Goal: Find specific page/section: Find specific page/section

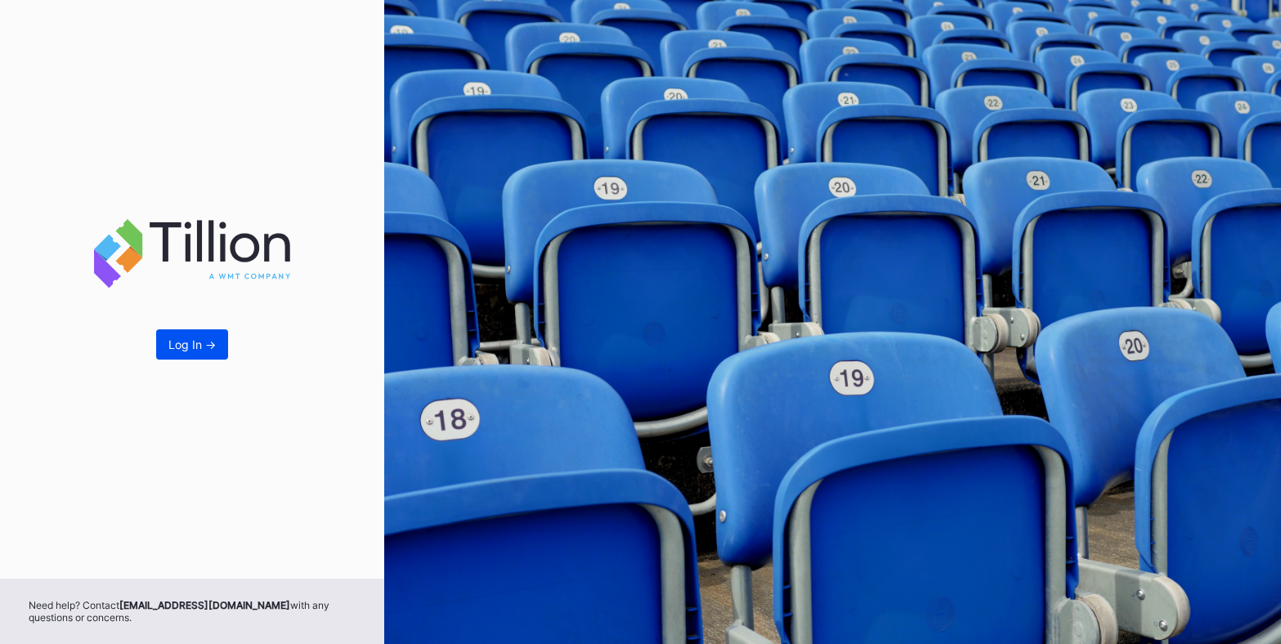
click at [199, 349] on div "Log In ->" at bounding box center [191, 345] width 47 height 14
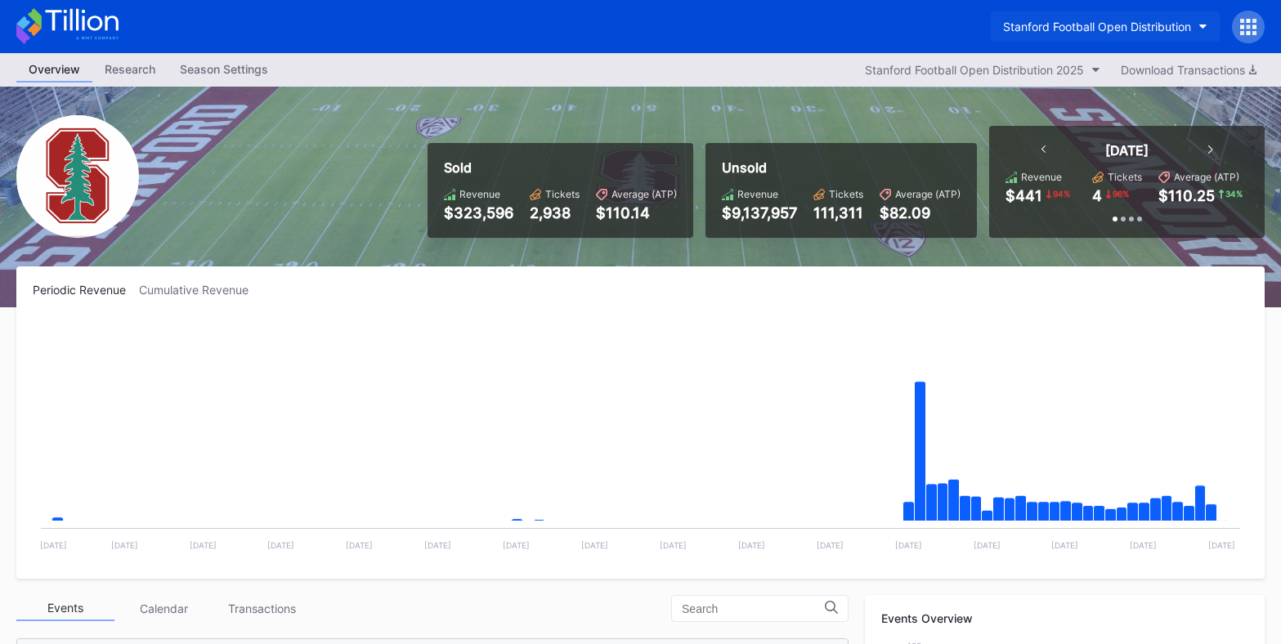
click at [1129, 32] on div "Stanford Football Open Distribution" at bounding box center [1097, 27] width 188 height 14
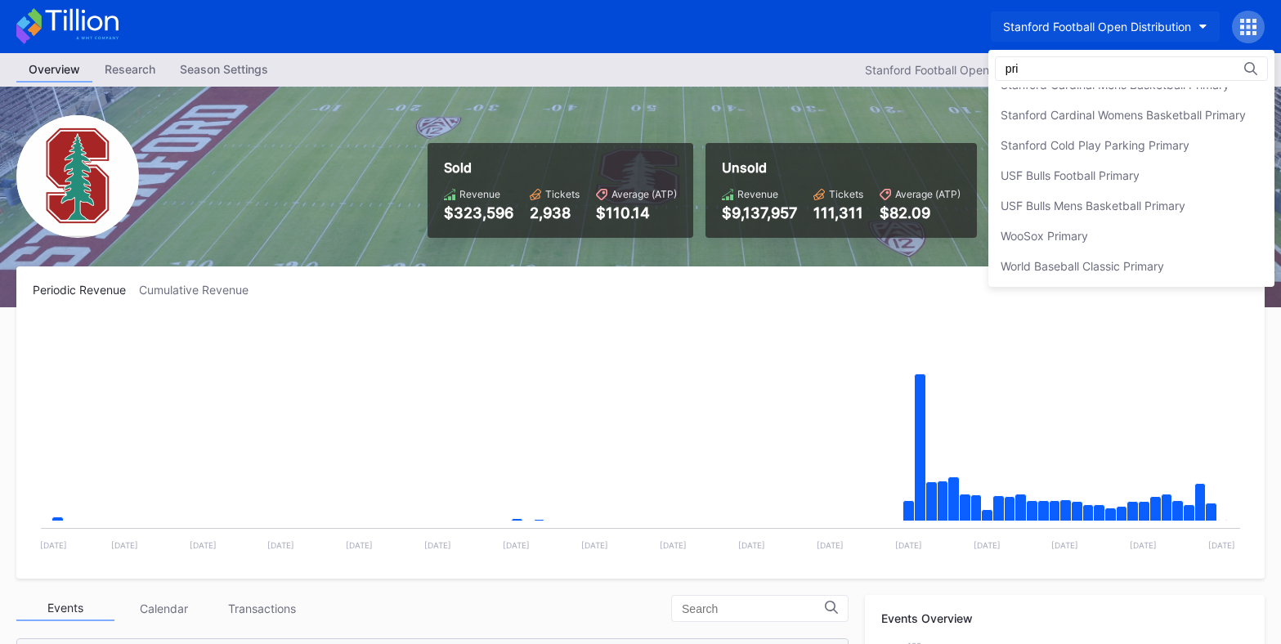
scroll to position [1107, 0]
type input "pri"
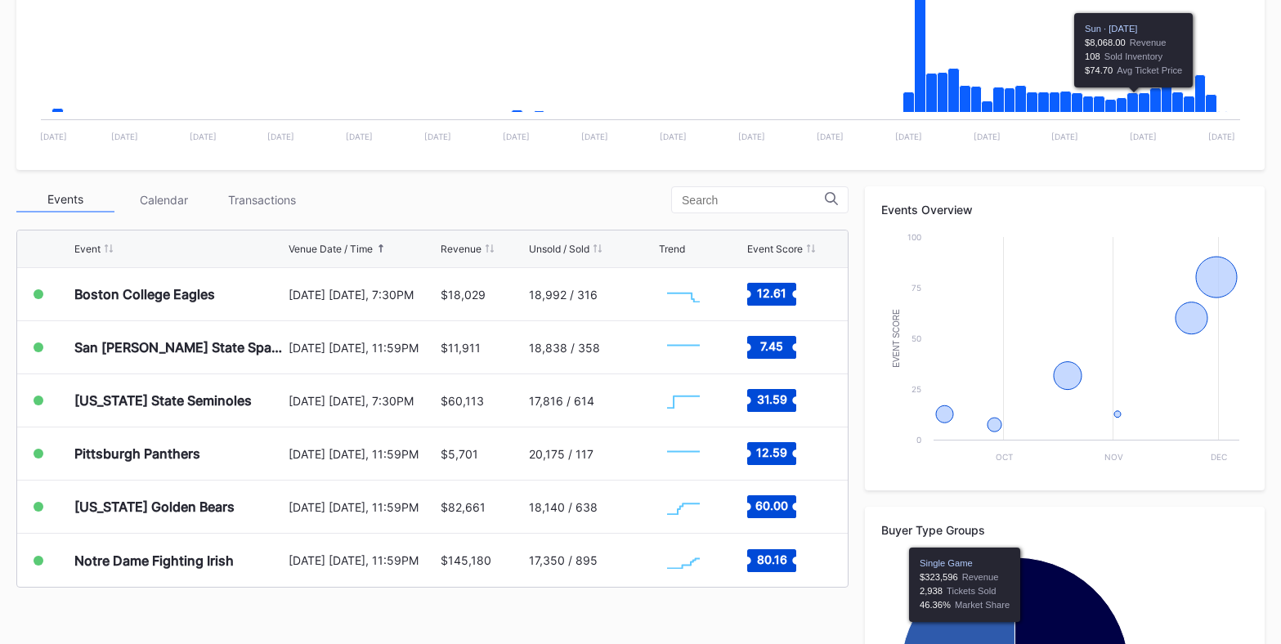
scroll to position [437, 0]
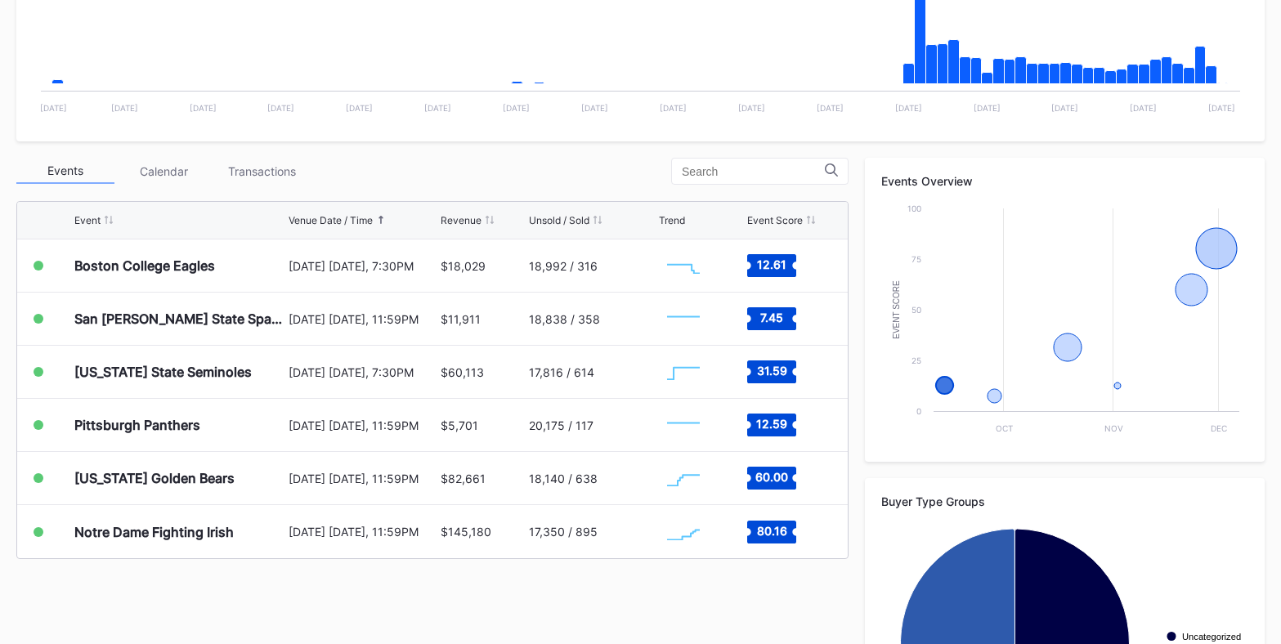
click at [286, 176] on div "Transactions" at bounding box center [262, 171] width 98 height 25
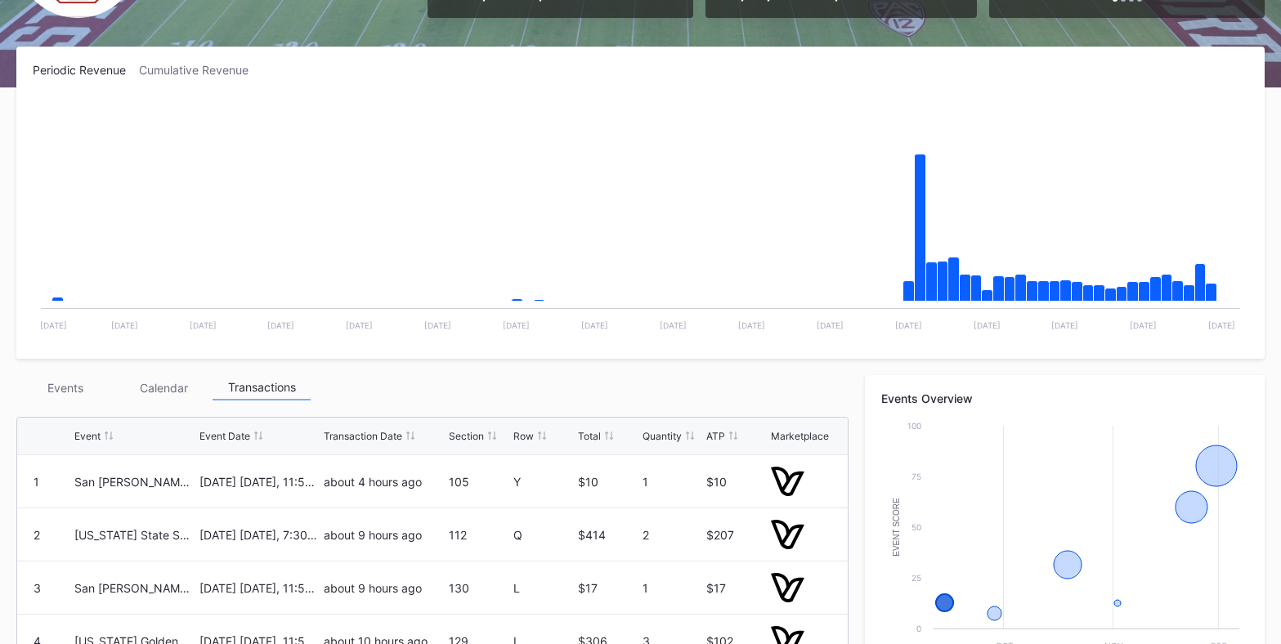
scroll to position [0, 0]
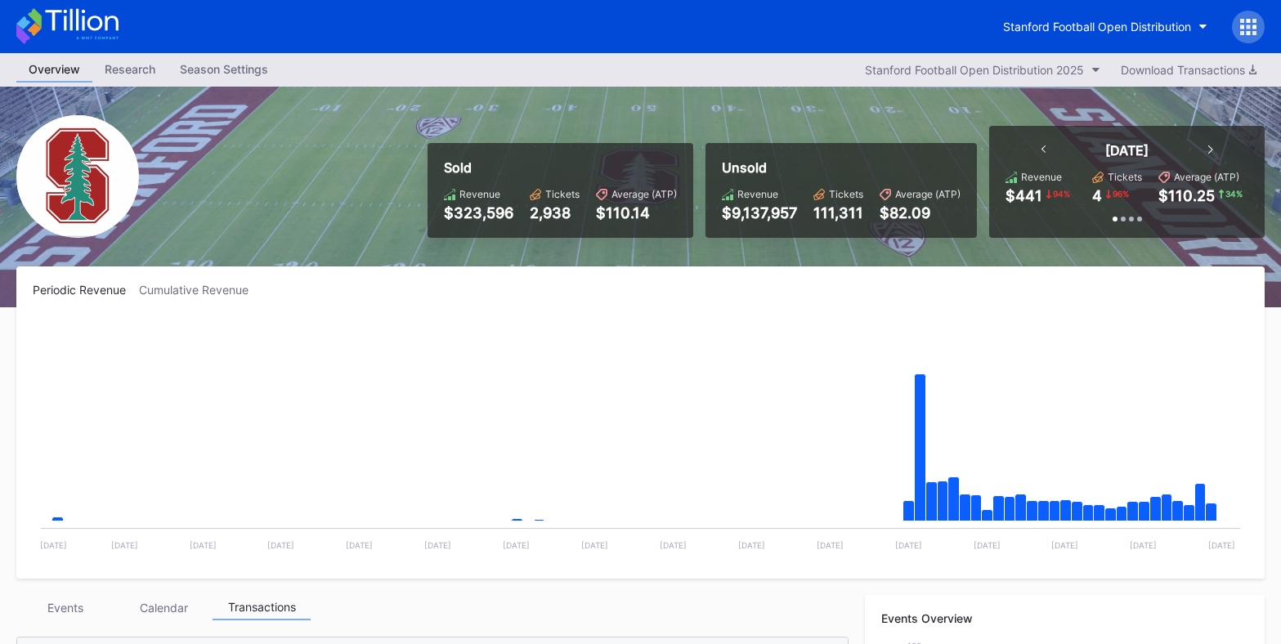
click at [1236, 34] on div at bounding box center [1248, 27] width 33 height 33
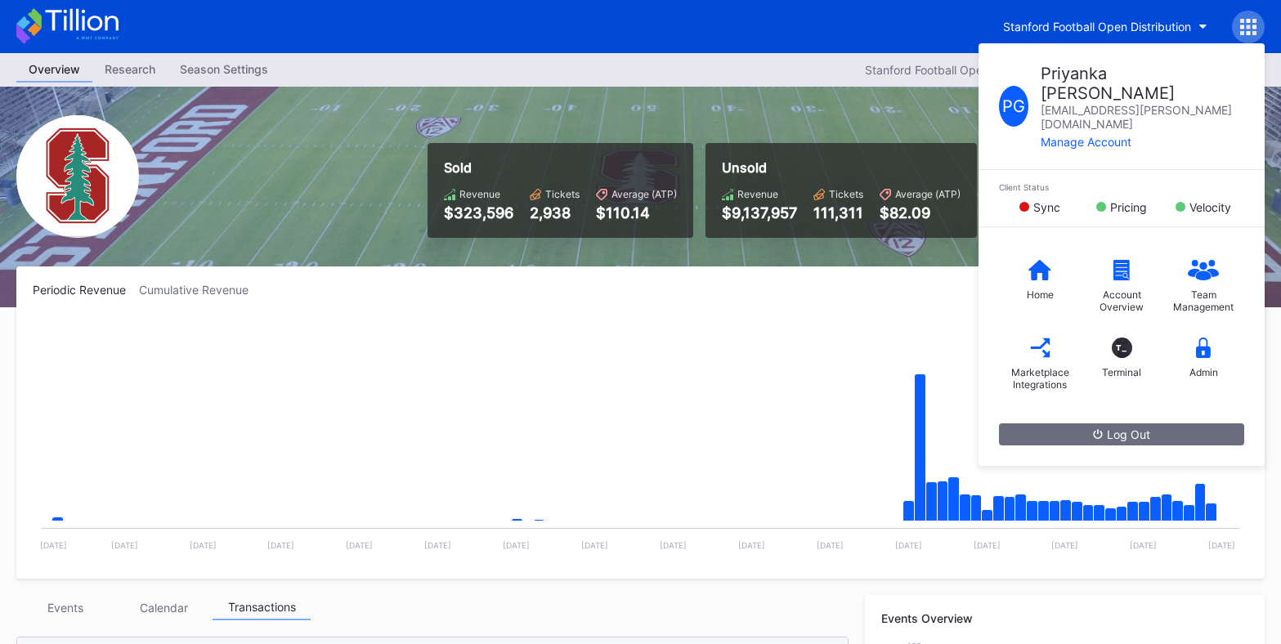
click at [863, 319] on rect "Chart title" at bounding box center [641, 439] width 1216 height 245
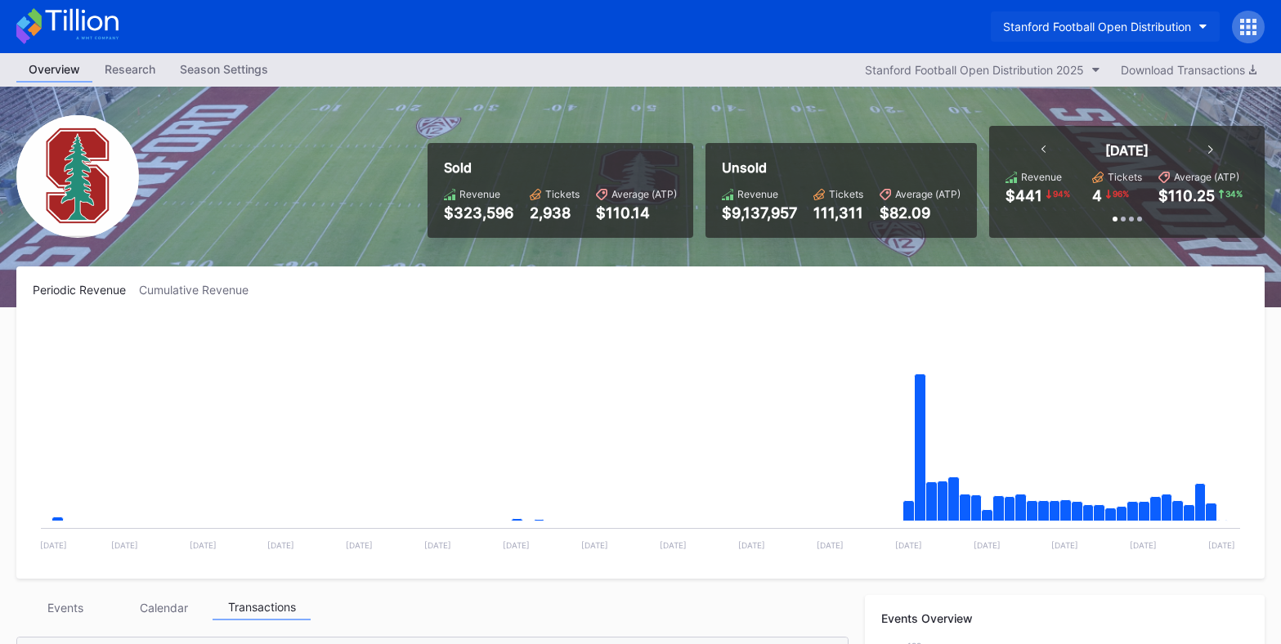
click at [1199, 26] on icon "button" at bounding box center [1203, 27] width 8 height 5
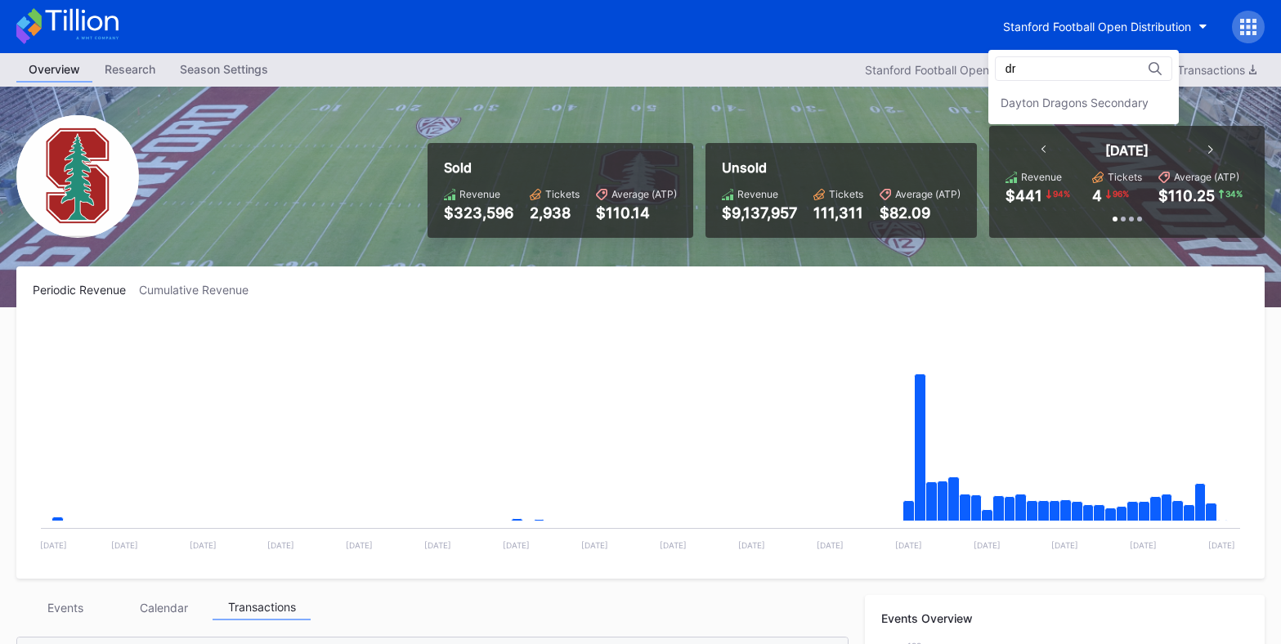
type input "d"
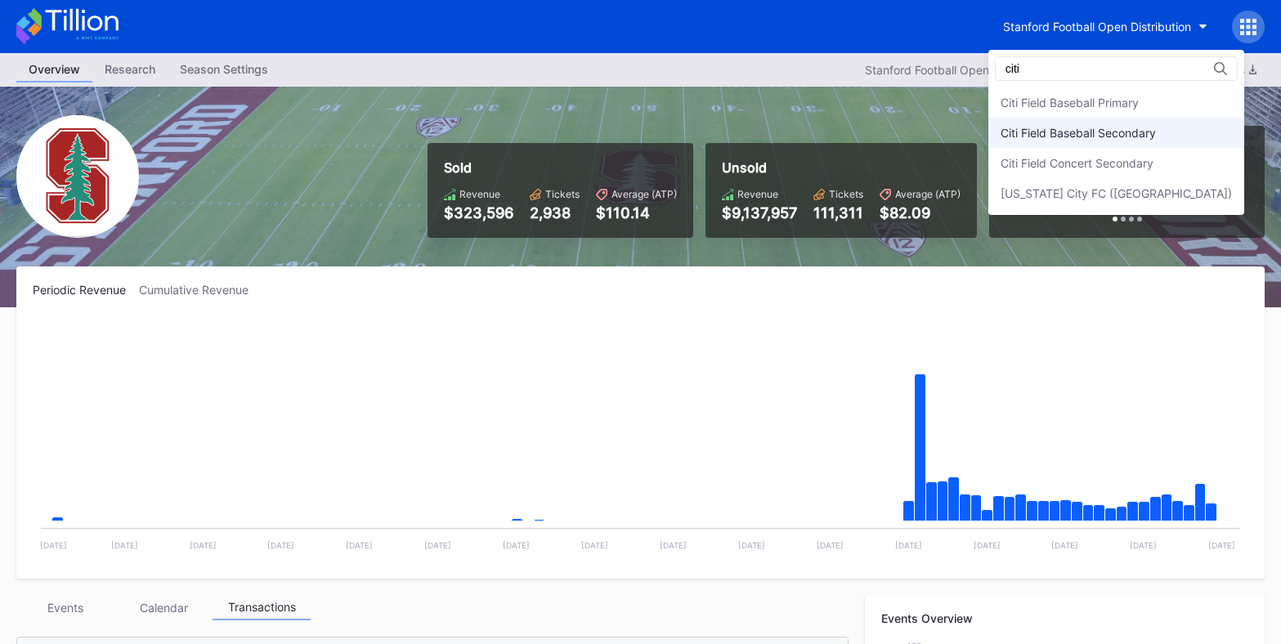
type input "citi"
click at [1082, 126] on div "Citi Field Baseball Secondary" at bounding box center [1078, 133] width 155 height 14
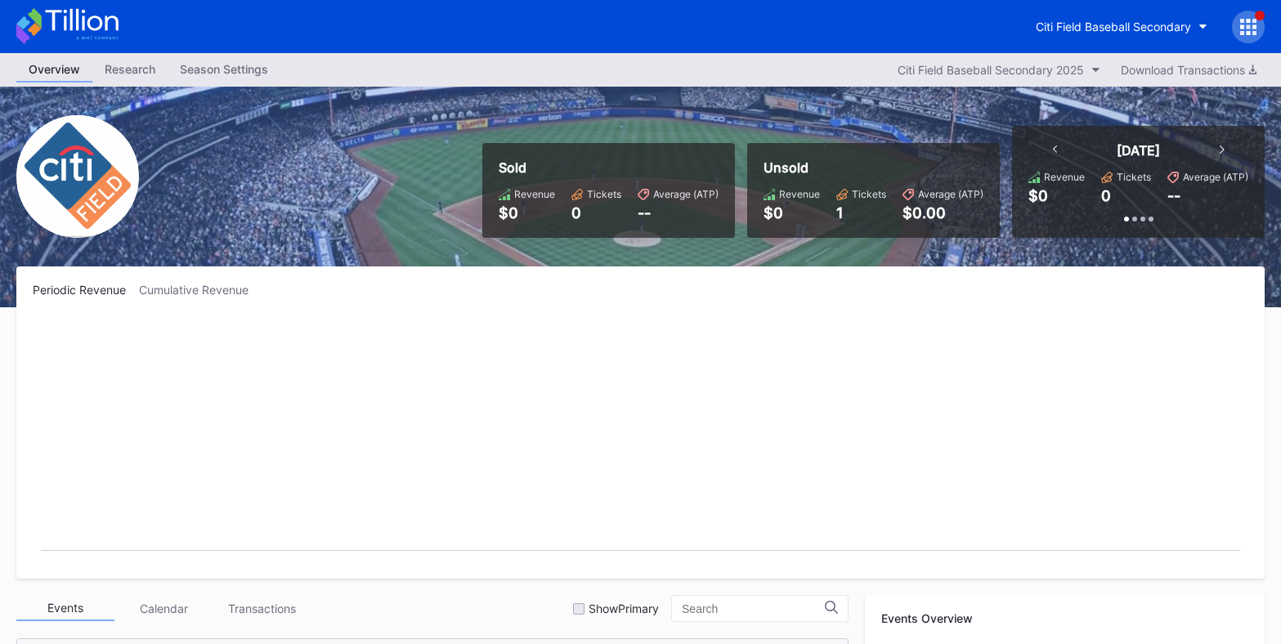
click at [241, 73] on div "Season Settings" at bounding box center [224, 69] width 113 height 24
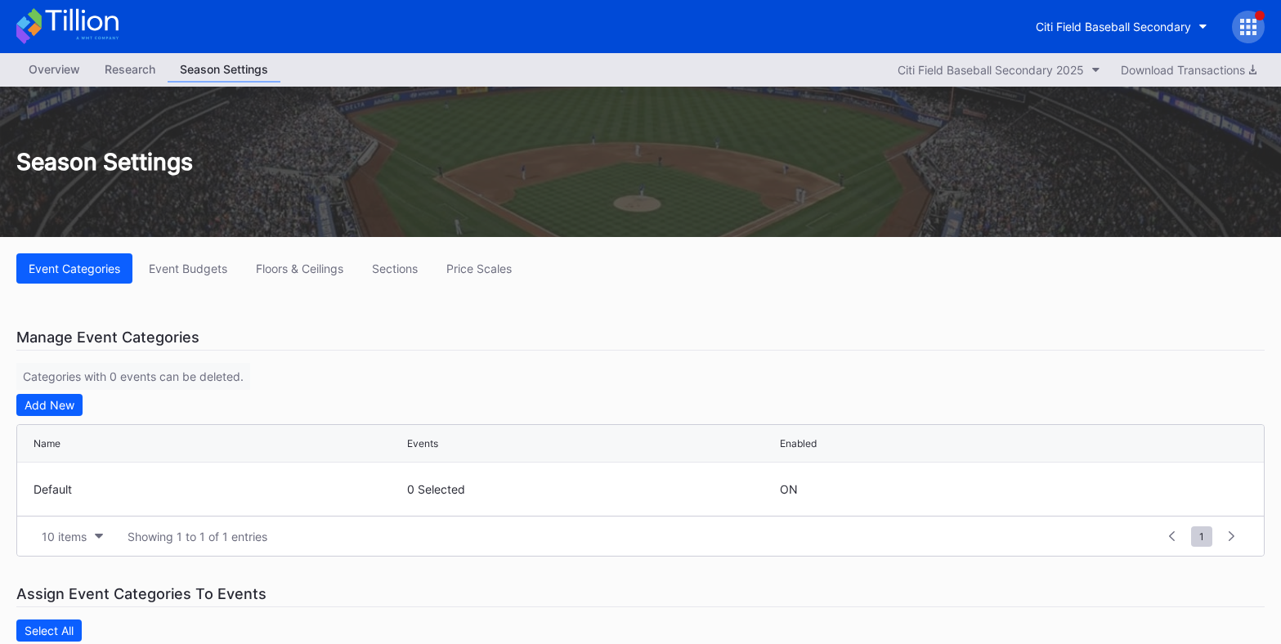
click at [55, 70] on div "Overview" at bounding box center [54, 69] width 76 height 24
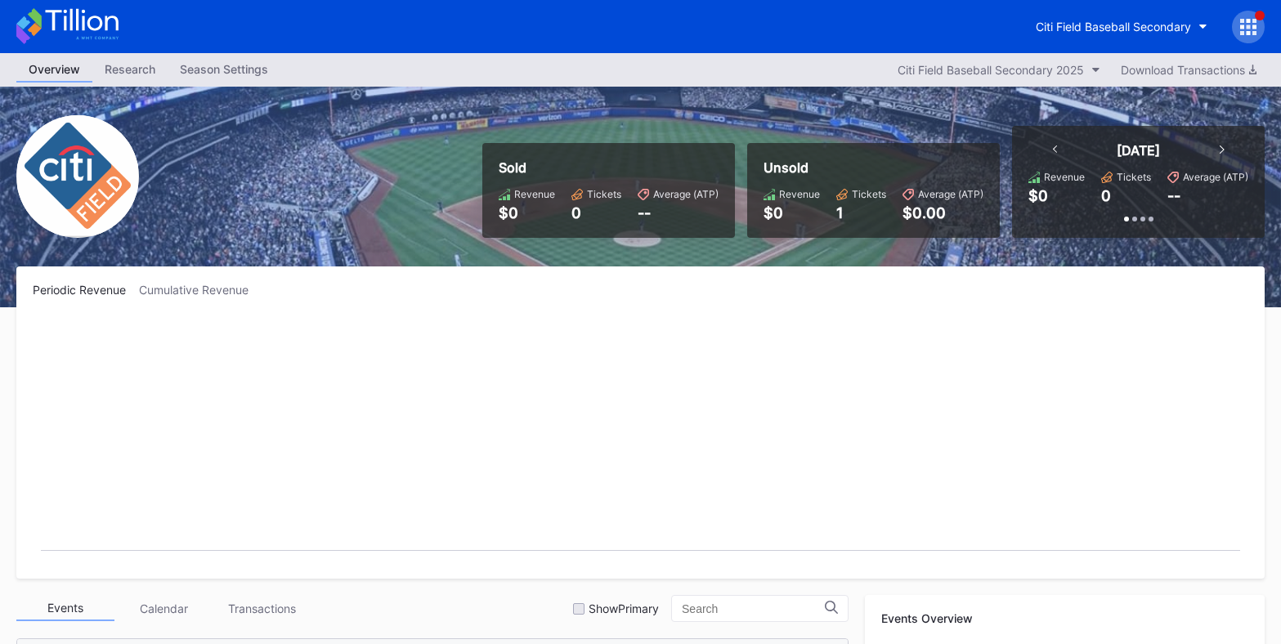
scroll to position [284, 0]
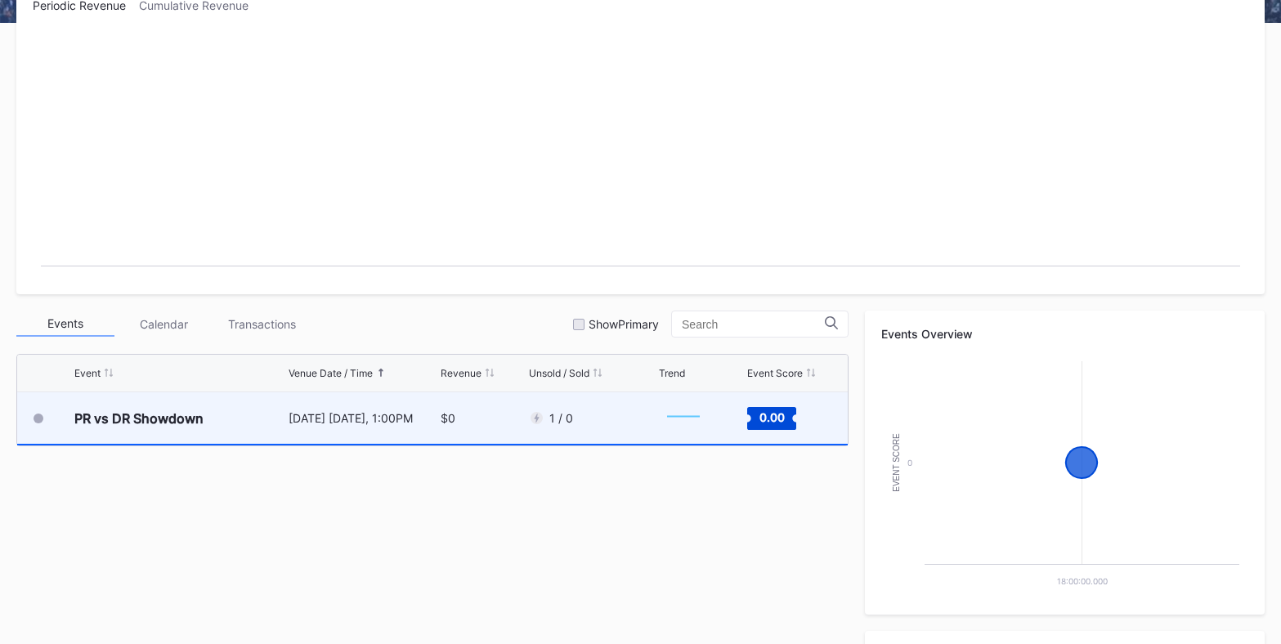
click at [188, 419] on div "PR vs DR Showdown" at bounding box center [138, 418] width 129 height 16
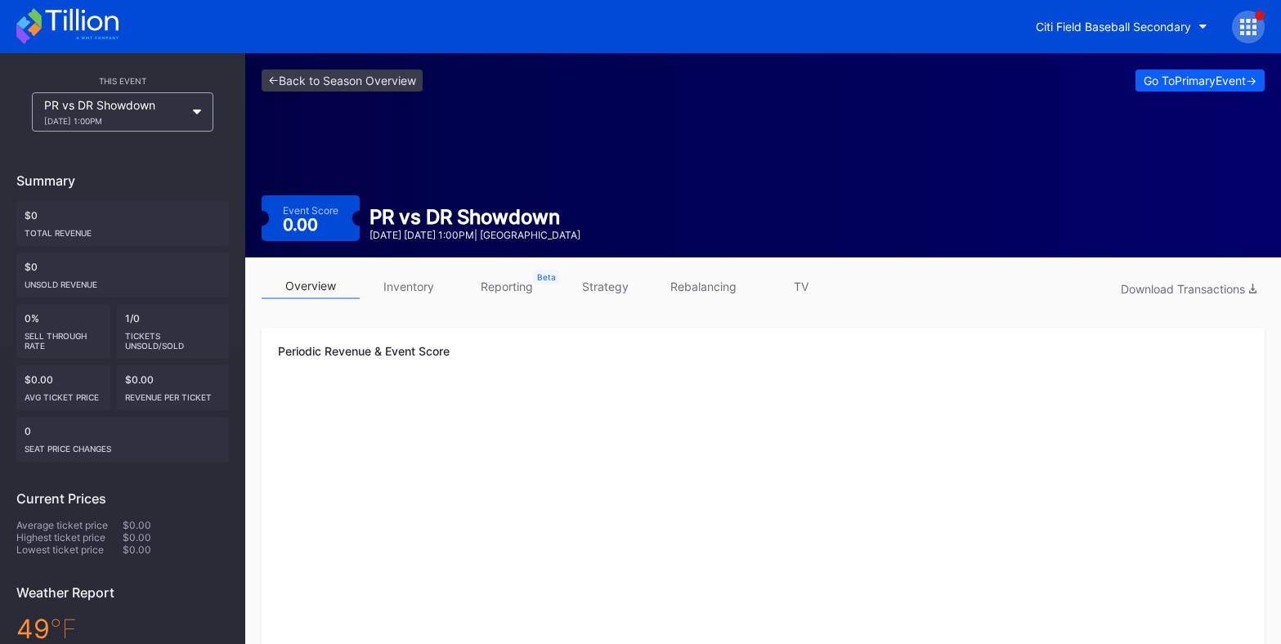
click at [711, 287] on link "rebalancing" at bounding box center [703, 286] width 98 height 25
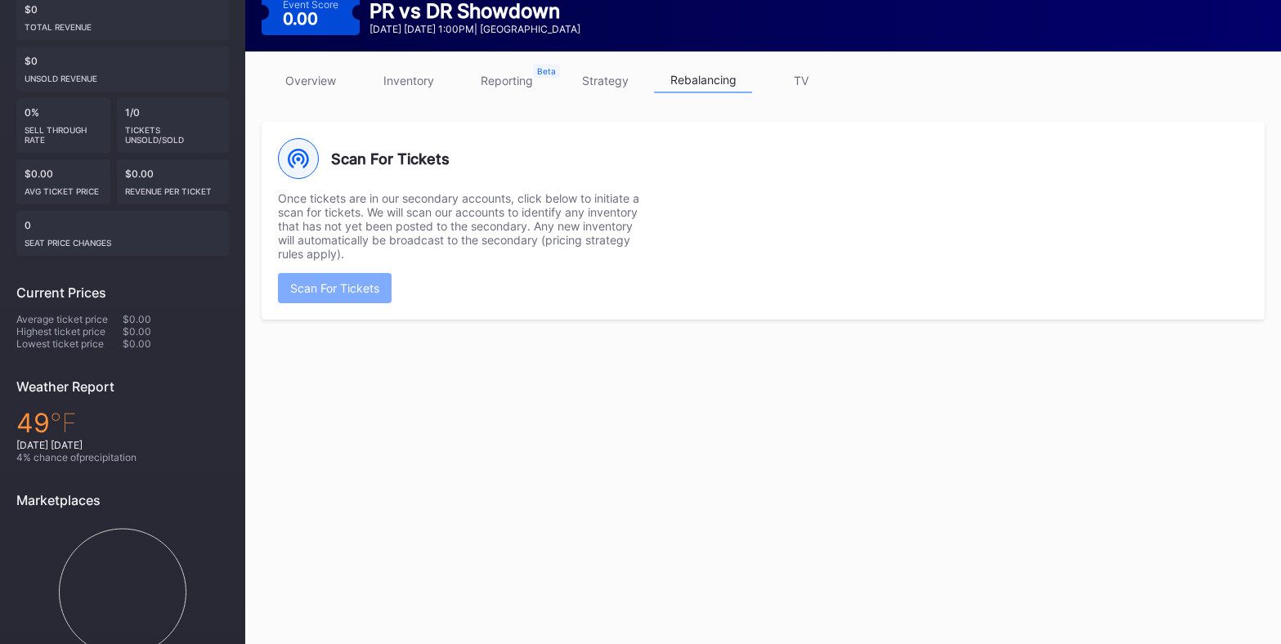
scroll to position [235, 0]
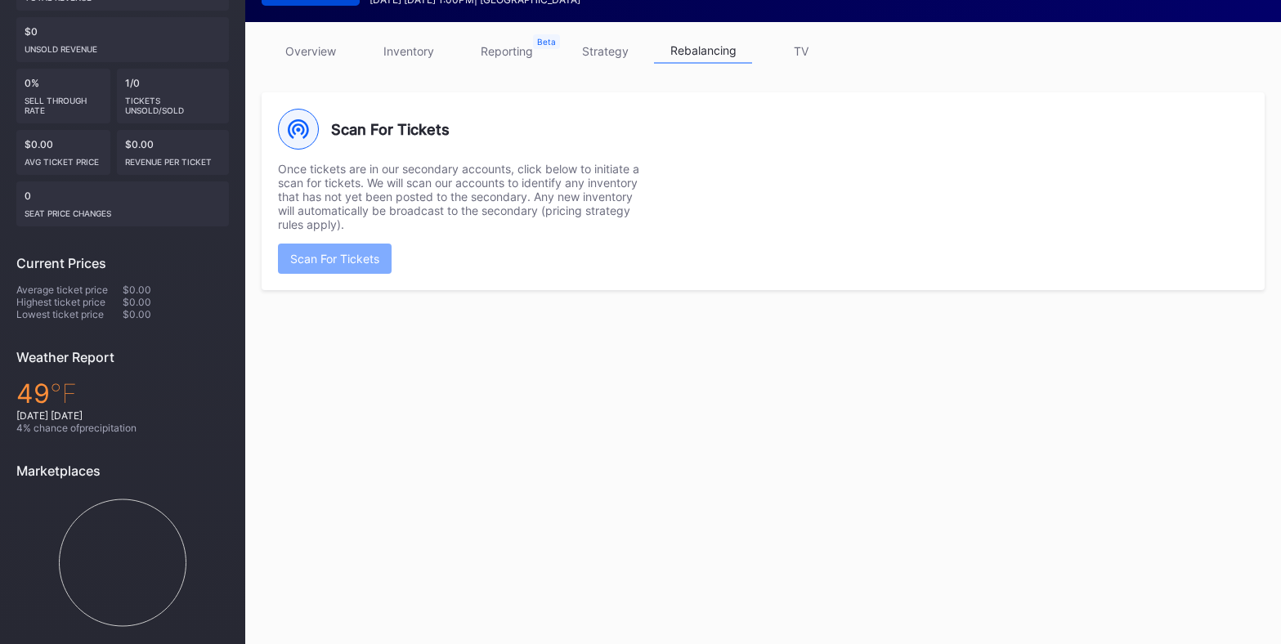
click at [428, 425] on div "<- Back to Season Overview Go To Primary Event -> Event Score 0.00 PR vs DR Sho…" at bounding box center [763, 234] width 1036 height 833
click at [364, 363] on div "<- Back to Season Overview Go To Primary Event -> Event Score 0.00 PR vs DR Sho…" at bounding box center [763, 234] width 1036 height 833
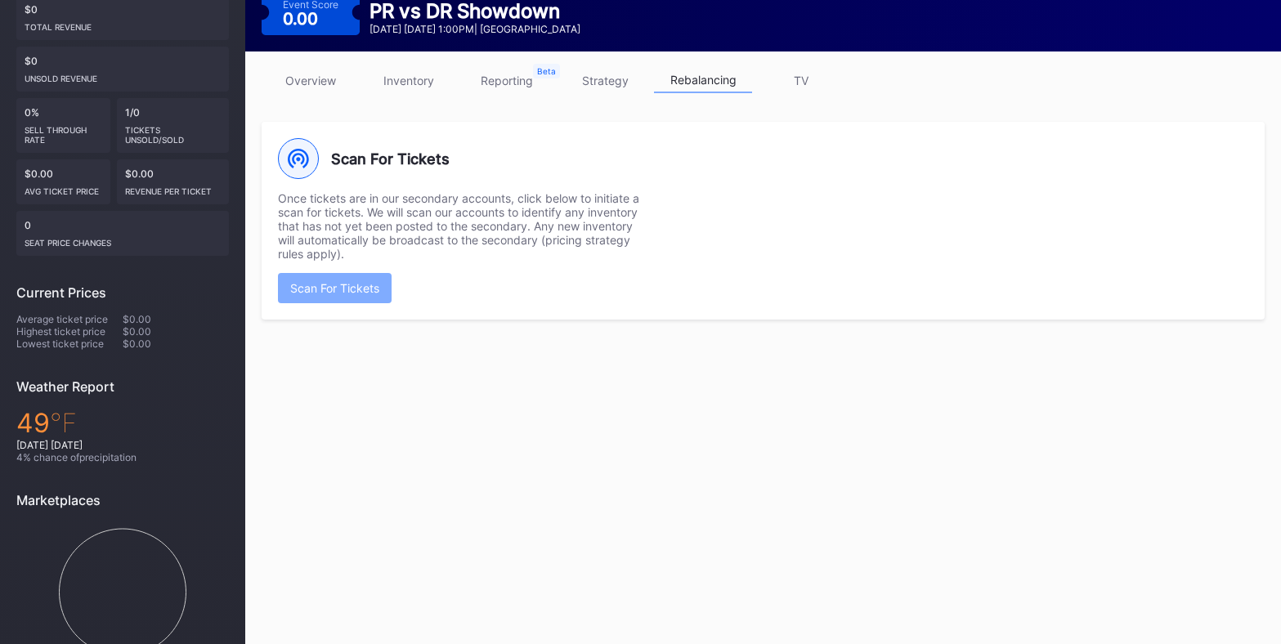
scroll to position [204, 0]
